Goal: Task Accomplishment & Management: Use online tool/utility

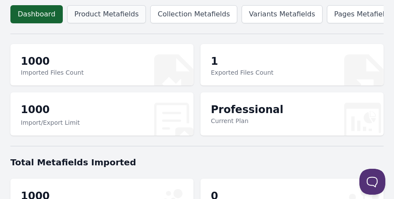
click at [106, 14] on link "Product Metafields" at bounding box center [106, 14] width 79 height 18
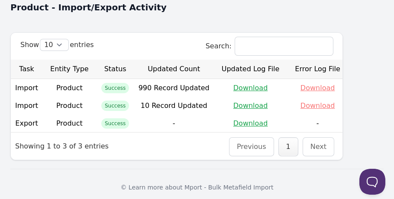
scroll to position [379, 0]
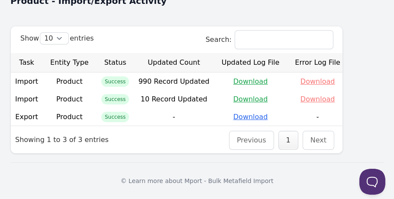
click at [234, 119] on link "Download" at bounding box center [250, 117] width 35 height 8
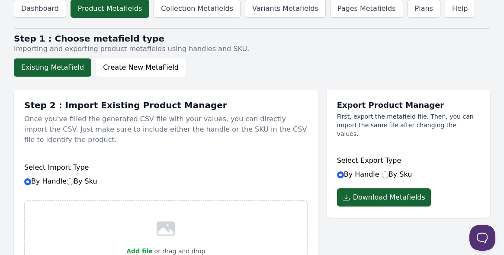
scroll to position [104, 0]
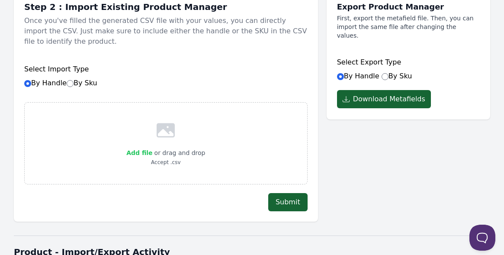
click at [141, 148] on label "Add file" at bounding box center [139, 153] width 26 height 10
click at [152, 147] on input "Add file" at bounding box center [152, 147] width 0 height 0
type input "C:\fakepath\product_metafields_2025-09-11_18-05-08 (1).csv"
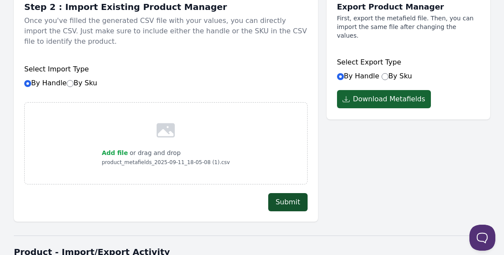
click at [279, 194] on button "Submit" at bounding box center [287, 202] width 39 height 18
